Goal: Check status: Check status

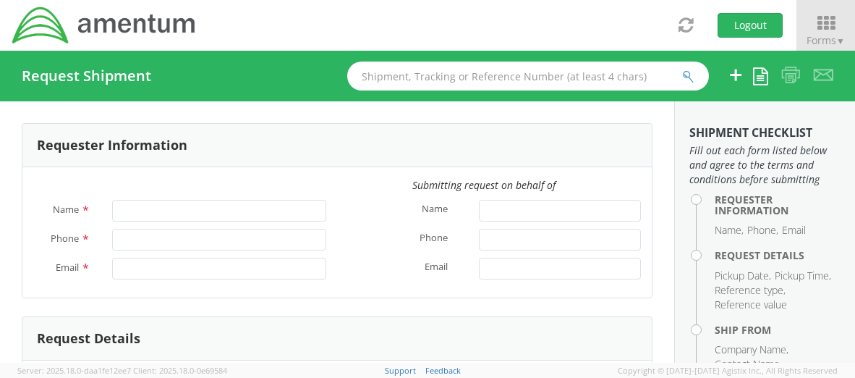
type input "[PERSON_NAME]"
type input "[PHONE_NUMBER]"
type input "[PERSON_NAME][EMAIL_ADDRESS][PERSON_NAME][DOMAIN_NAME]"
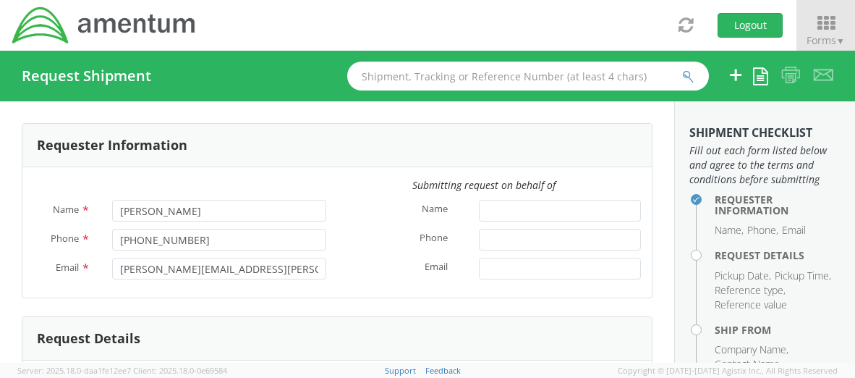
click at [481, 74] on input "text" at bounding box center [528, 75] width 362 height 29
paste input "56645612"
type input "56645612"
click at [682, 69] on button "submit" at bounding box center [688, 77] width 12 height 17
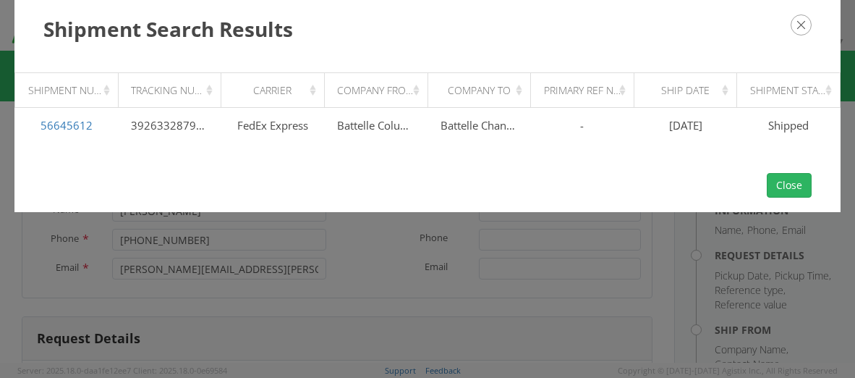
select select "[DOMAIN_NAME]"
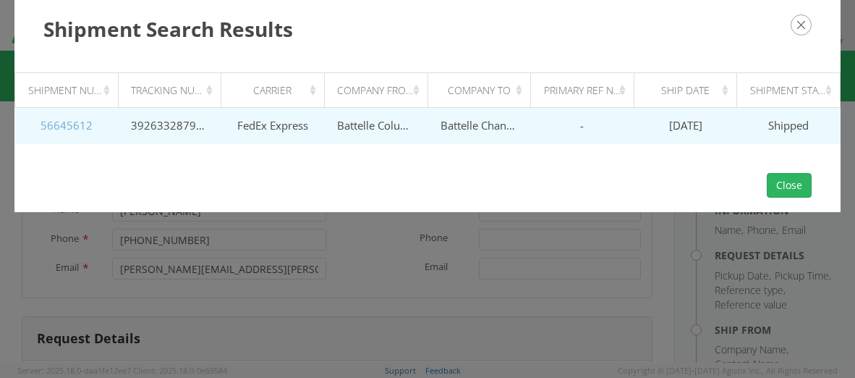
click at [68, 128] on link "56645612" at bounding box center [66, 125] width 52 height 14
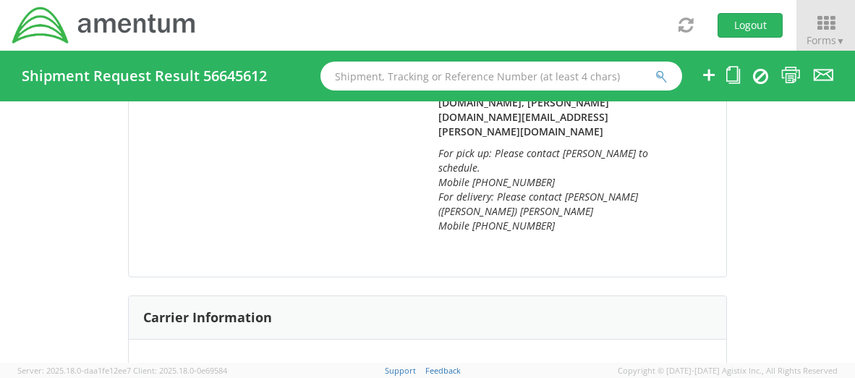
scroll to position [579, 0]
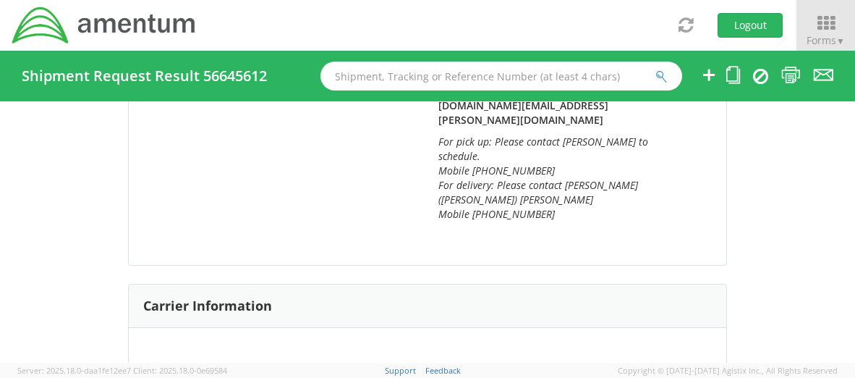
drag, startPoint x: 593, startPoint y: 251, endPoint x: 522, endPoint y: 250, distance: 70.9
click at [522, 364] on li "Tracking Number: 392633287910" at bounding box center [563, 371] width 273 height 15
drag, startPoint x: 522, startPoint y: 250, endPoint x: 592, endPoint y: 250, distance: 69.4
click at [592, 364] on li "Tracking Number: 392633287910" at bounding box center [563, 371] width 273 height 15
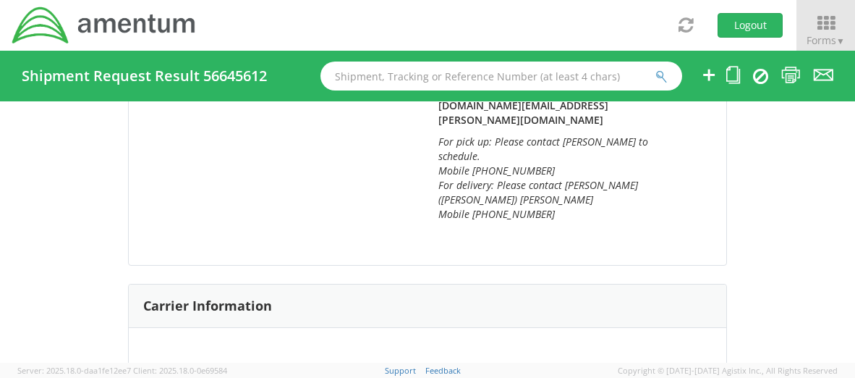
click at [541, 364] on strong "392633287910" at bounding box center [560, 371] width 69 height 14
drag, startPoint x: 517, startPoint y: 254, endPoint x: 587, endPoint y: 253, distance: 70.2
click at [587, 364] on li "Tracking Number: 392633287910" at bounding box center [563, 371] width 273 height 15
copy li "392633287910"
click at [22, 234] on div "Shipment 56645612 Request Information Request Information Name: [PERSON_NAME] E…" at bounding box center [427, 231] width 855 height 261
